Goal: Information Seeking & Learning: Learn about a topic

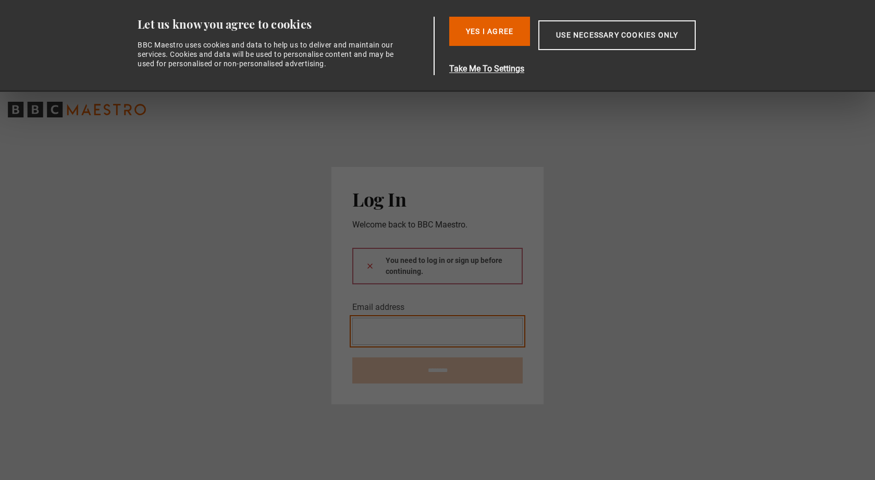
type input "**********"
click at [370, 265] on button at bounding box center [370, 265] width 8 height 11
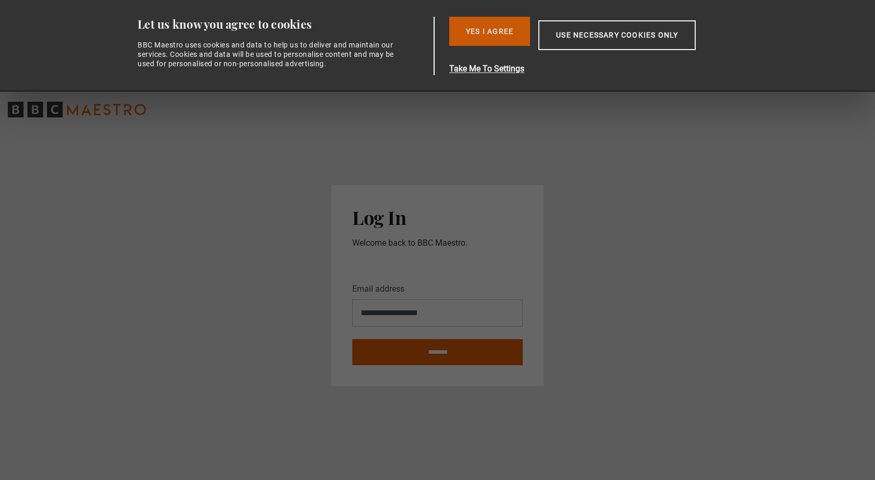
click at [500, 20] on button "Yes I Agree" at bounding box center [489, 31] width 81 height 29
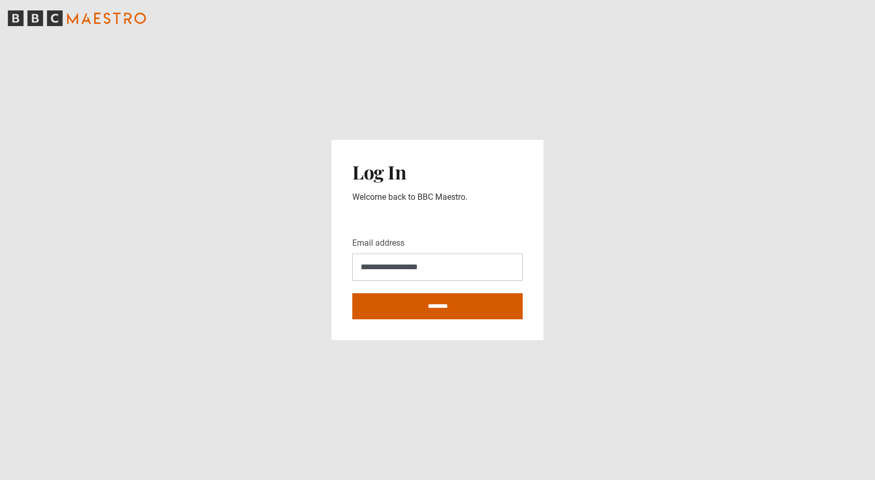
click at [423, 297] on input "********" at bounding box center [437, 306] width 170 height 26
type input "**********"
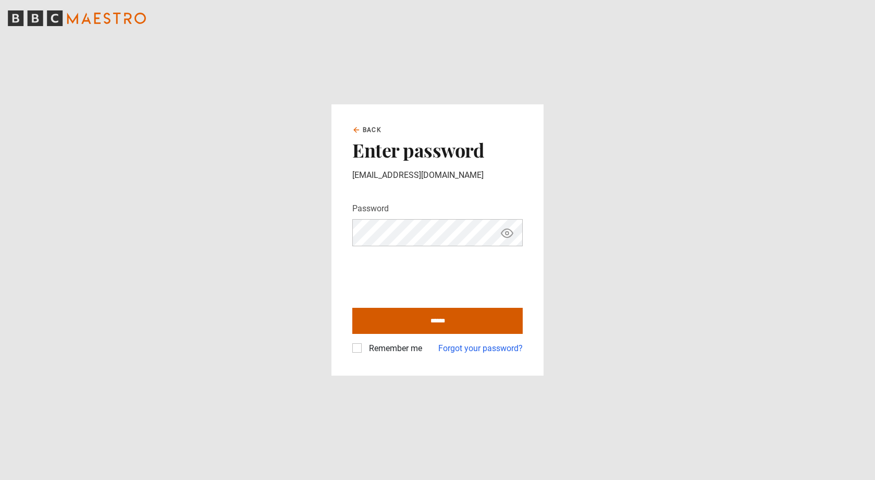
click at [437, 320] on input "******" at bounding box center [437, 321] width 170 height 26
type input "**********"
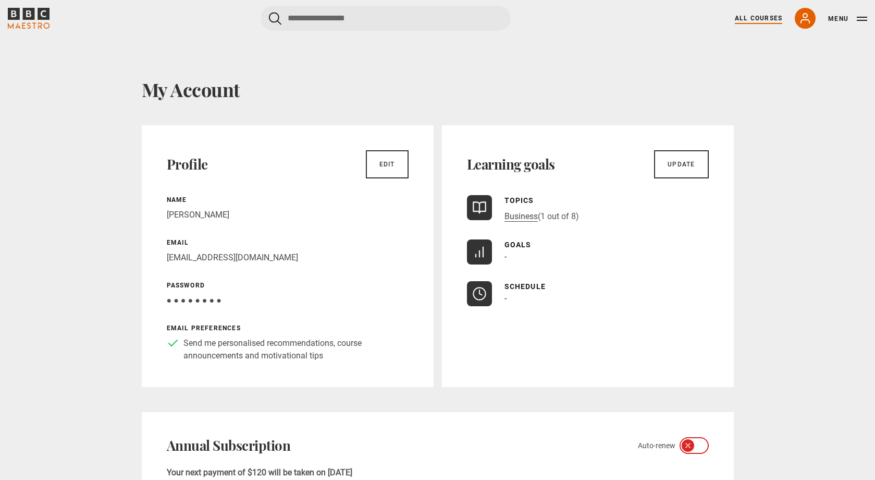
click at [764, 19] on link "All Courses" at bounding box center [758, 18] width 47 height 9
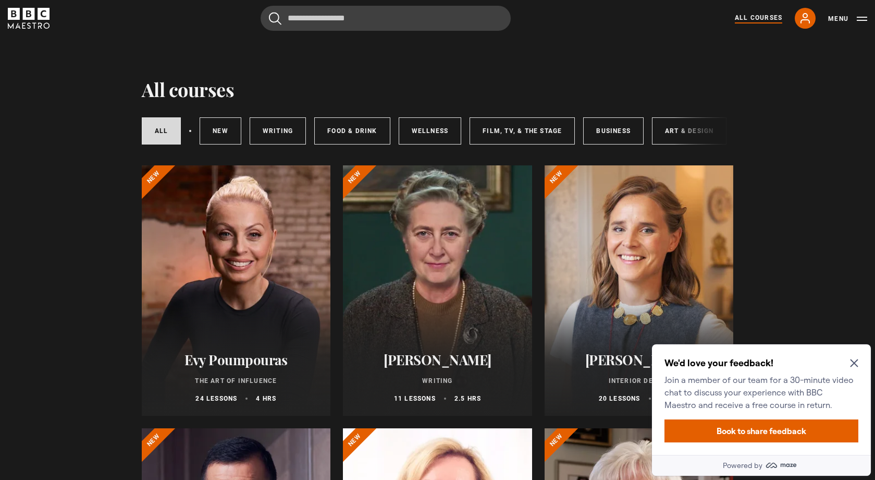
click at [853, 361] on icon "Close Maze Prompt" at bounding box center [854, 363] width 8 height 8
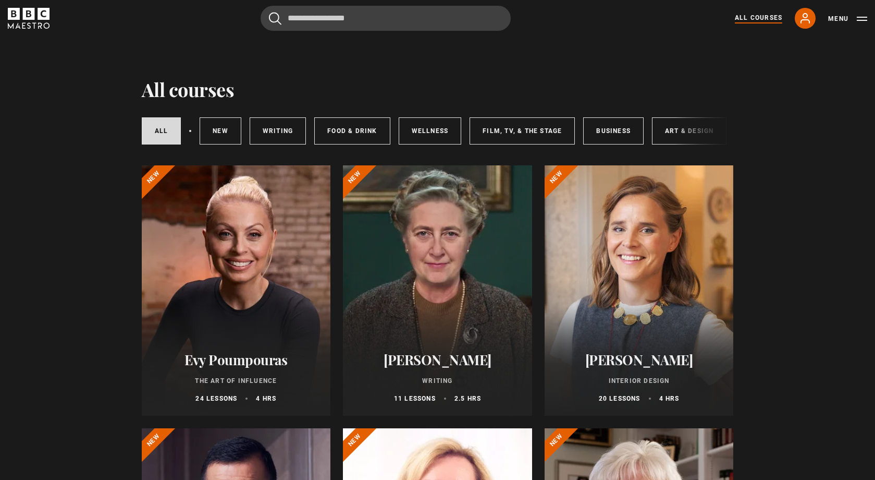
click at [688, 132] on div "All courses New courses Writing Food & Drink Wellness Film, TV, & The Stage Bus…" at bounding box center [438, 130] width 592 height 35
click at [669, 130] on link "Art & Design" at bounding box center [689, 130] width 75 height 27
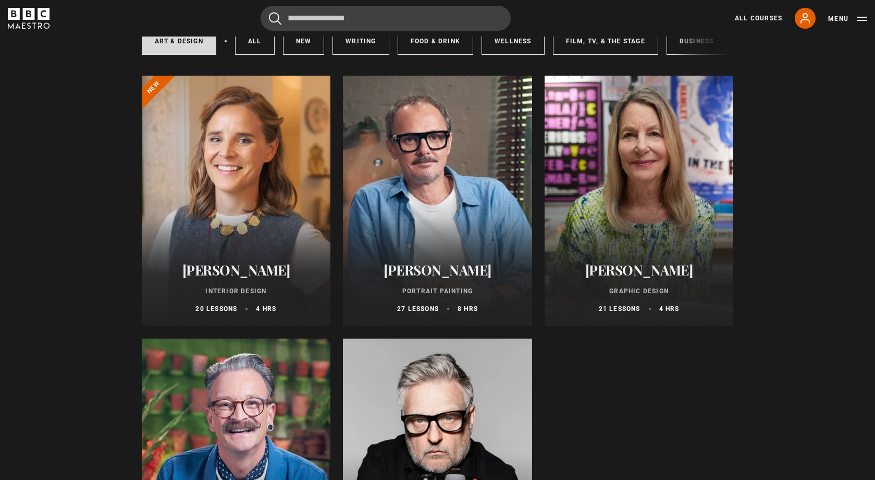
scroll to position [110, 0]
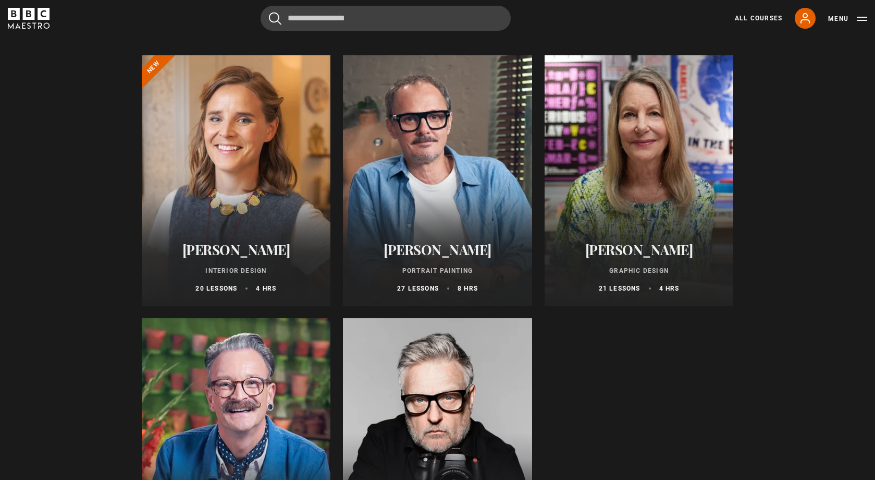
click at [452, 208] on div at bounding box center [437, 180] width 189 height 250
click at [437, 249] on h2 "[PERSON_NAME]" at bounding box center [437, 249] width 164 height 16
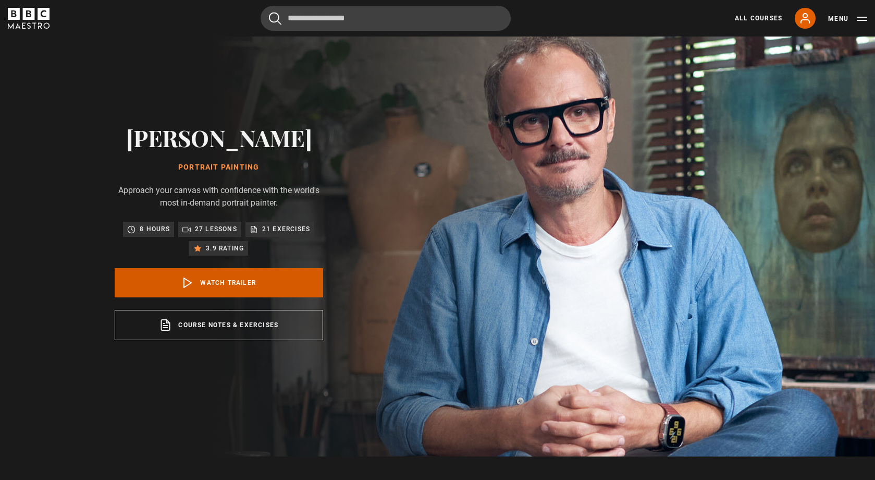
scroll to position [26, 0]
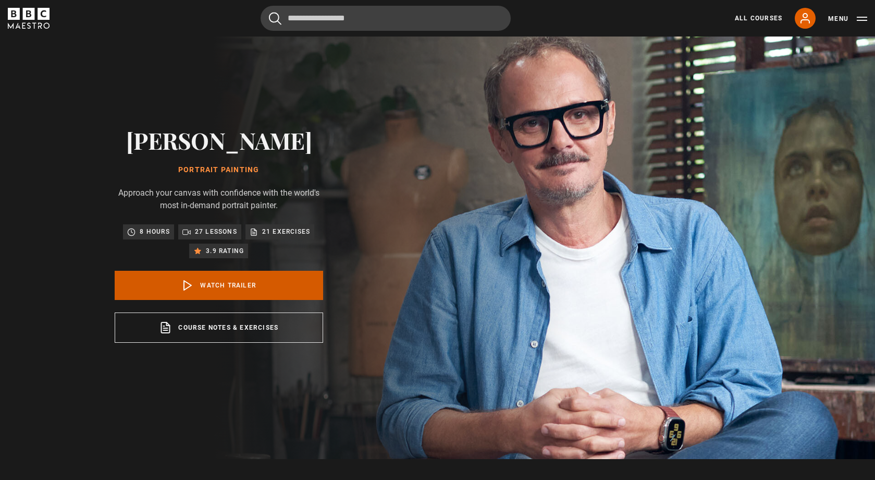
click at [219, 281] on link "Watch Trailer" at bounding box center [219, 285] width 208 height 29
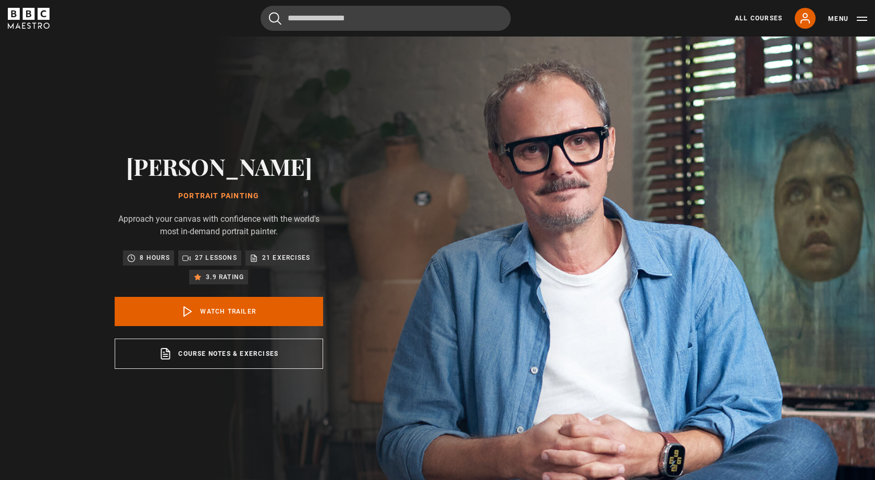
click at [216, 278] on p "3.9 rating" at bounding box center [225, 277] width 38 height 10
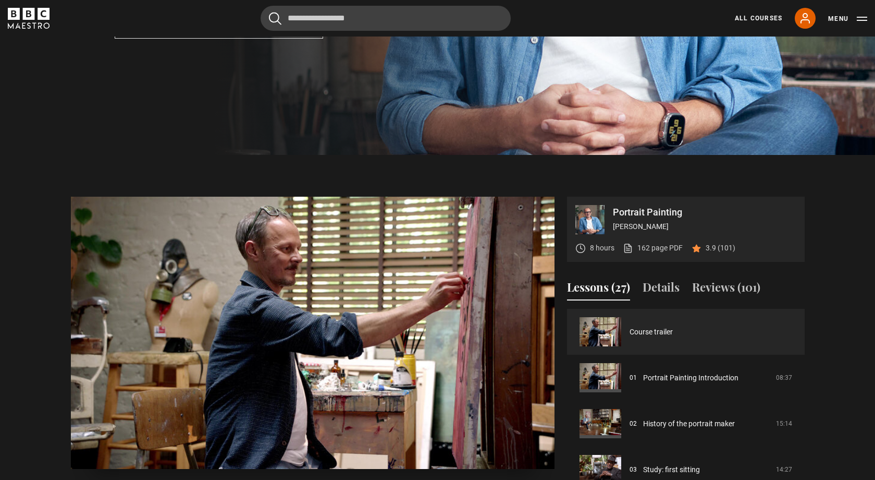
scroll to position [338, 0]
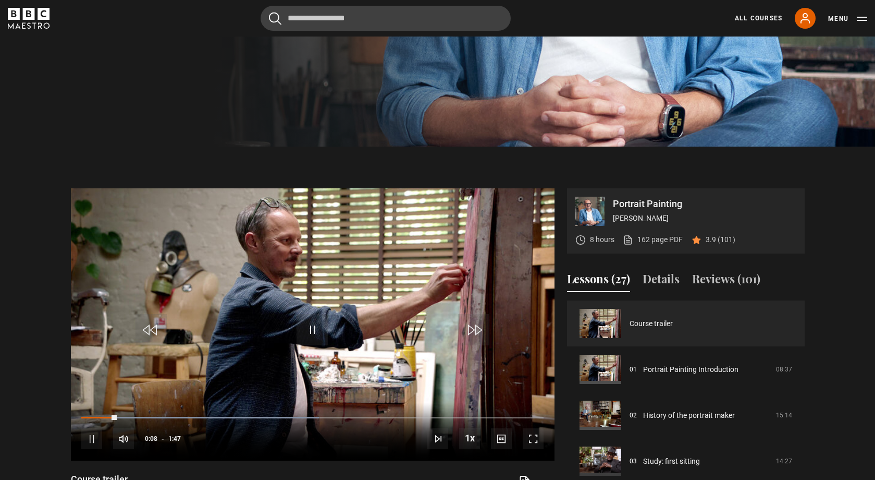
click at [706, 238] on p "3.9 (101)" at bounding box center [721, 239] width 30 height 11
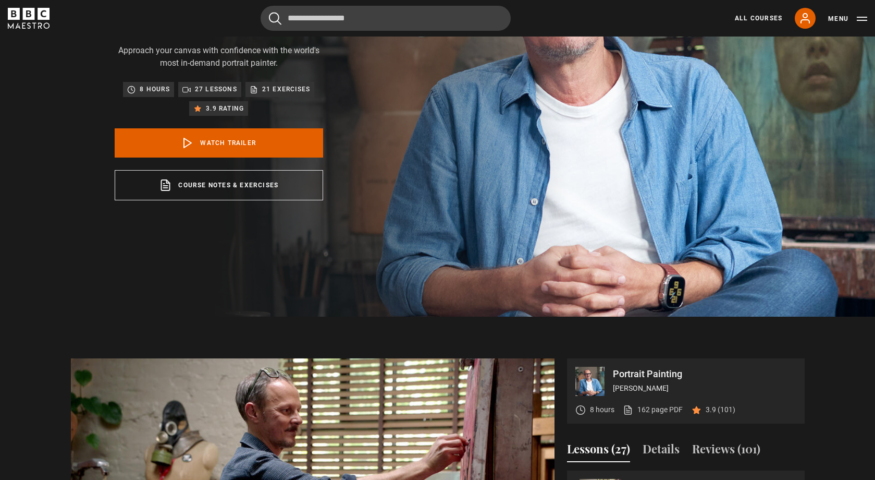
scroll to position [349, 0]
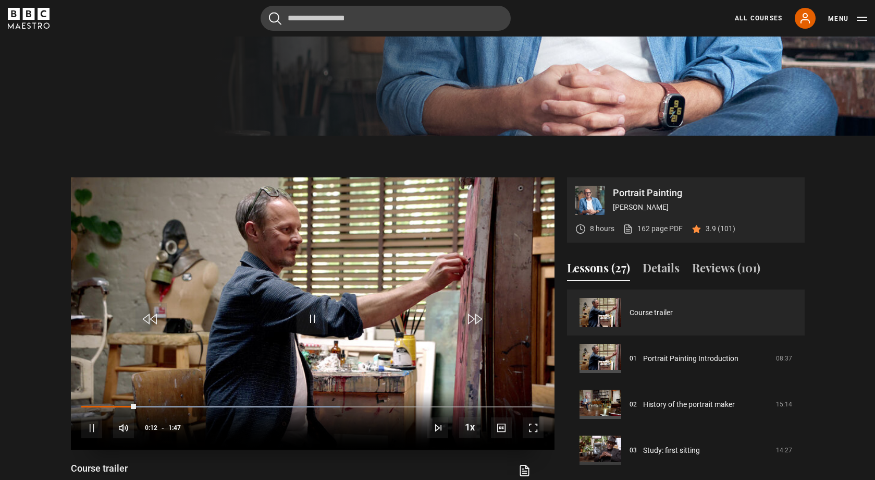
click at [93, 426] on span "Video Player" at bounding box center [91, 427] width 21 height 21
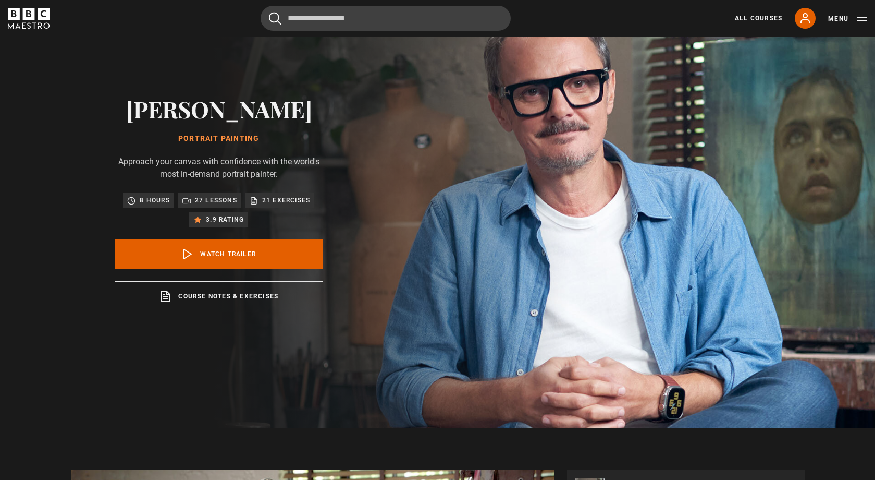
scroll to position [313, 0]
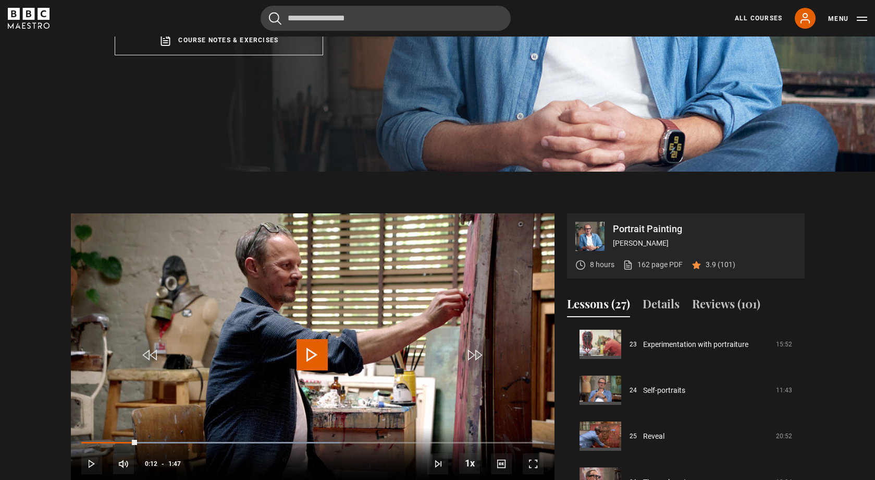
click at [715, 263] on p "3.9 (101)" at bounding box center [721, 264] width 30 height 11
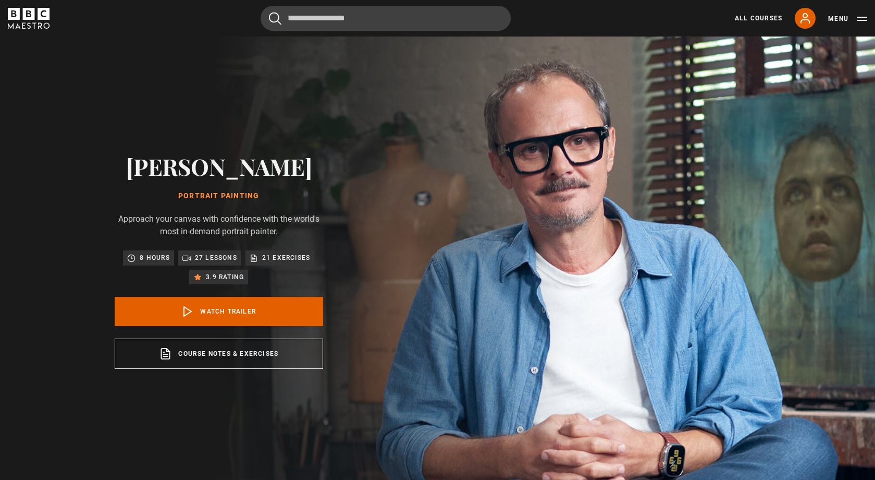
scroll to position [0, 0]
click at [768, 18] on link "All Courses" at bounding box center [758, 18] width 47 height 9
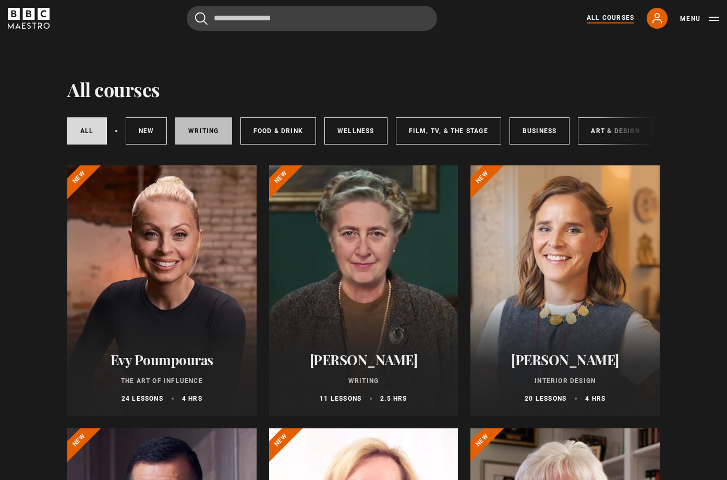
click at [197, 131] on link "Writing" at bounding box center [203, 130] width 56 height 27
